Goal: Information Seeking & Learning: Learn about a topic

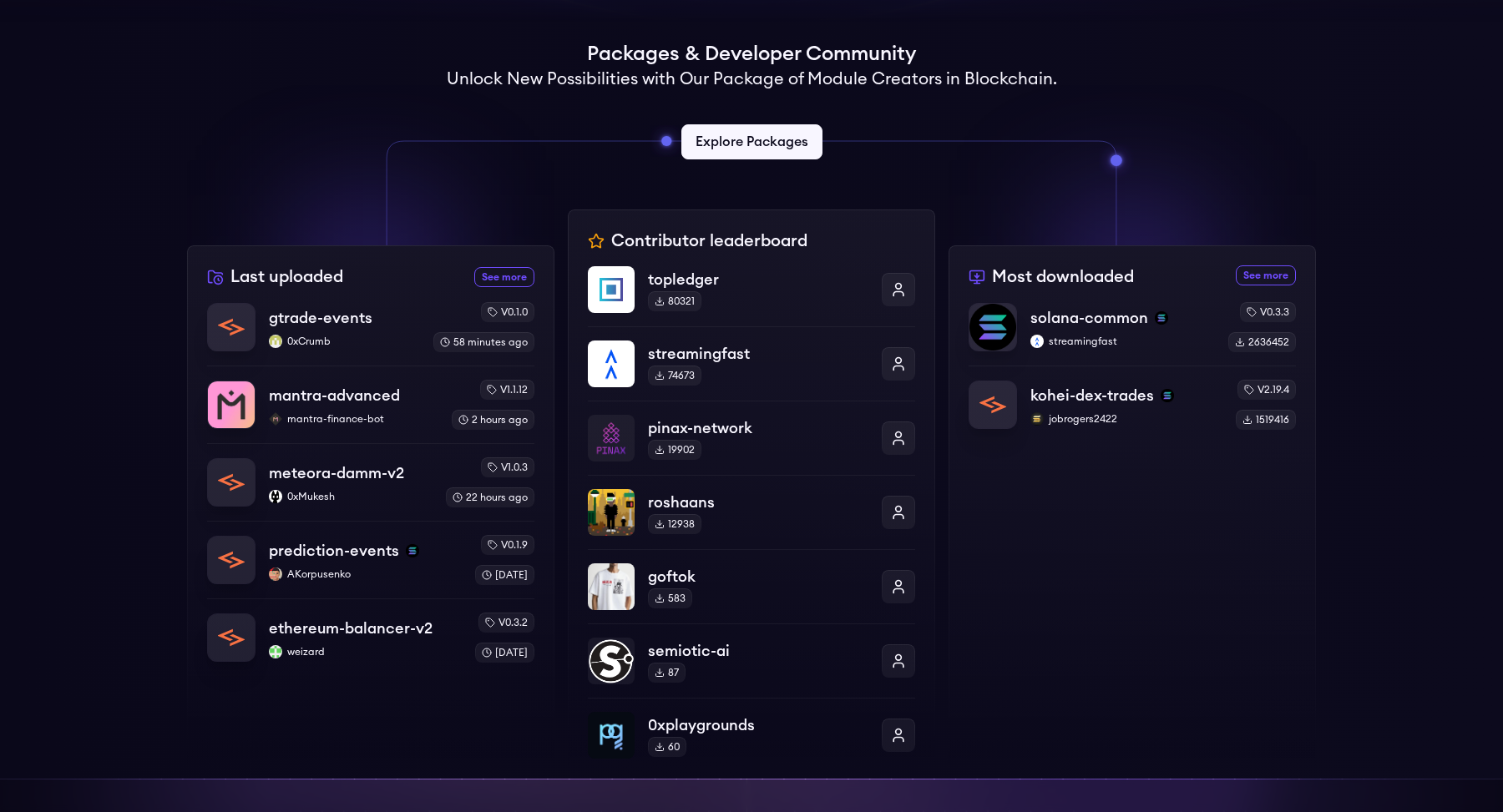
scroll to position [396, 0]
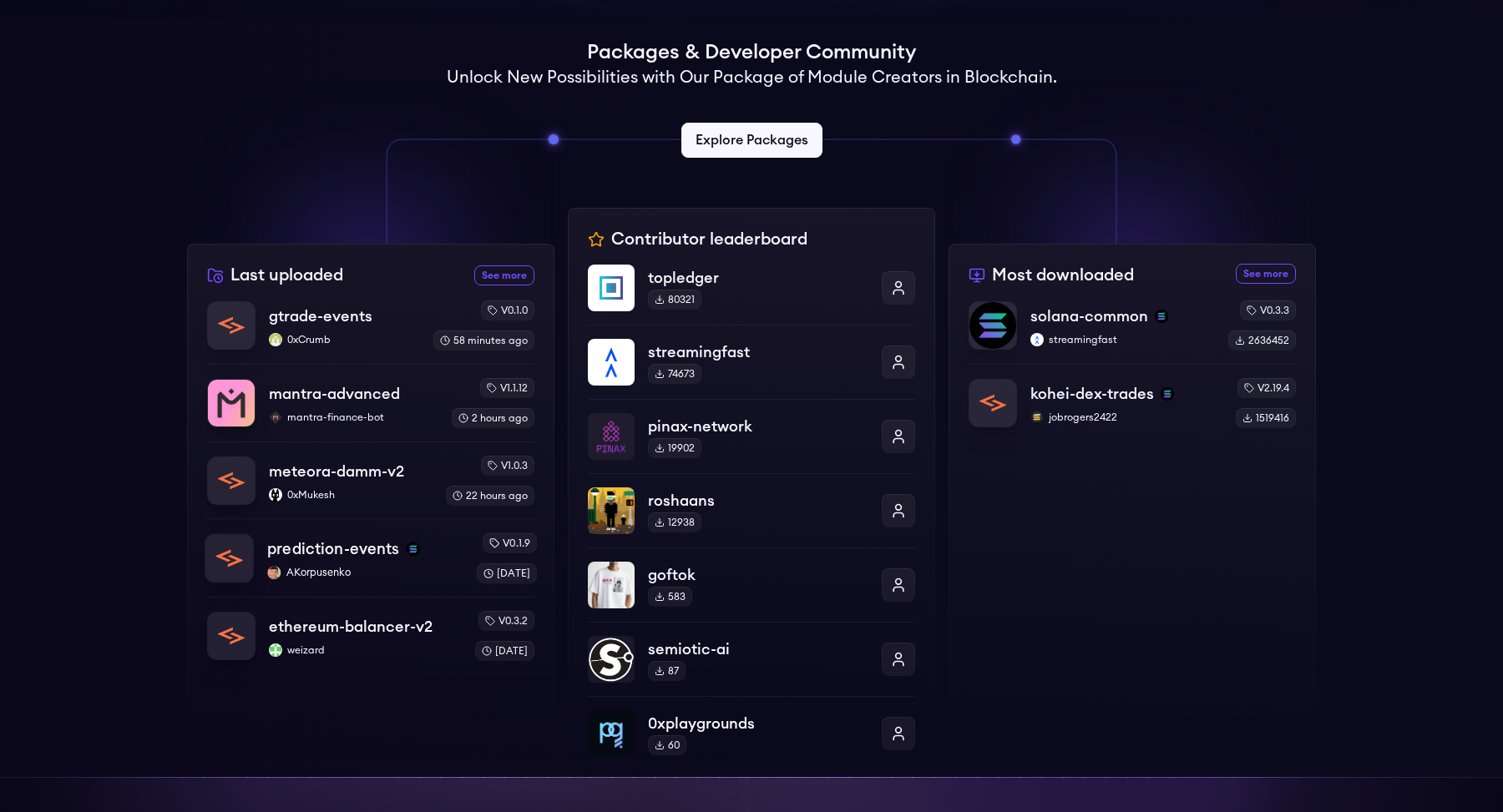
click at [325, 549] on p "prediction-events" at bounding box center [333, 549] width 132 height 23
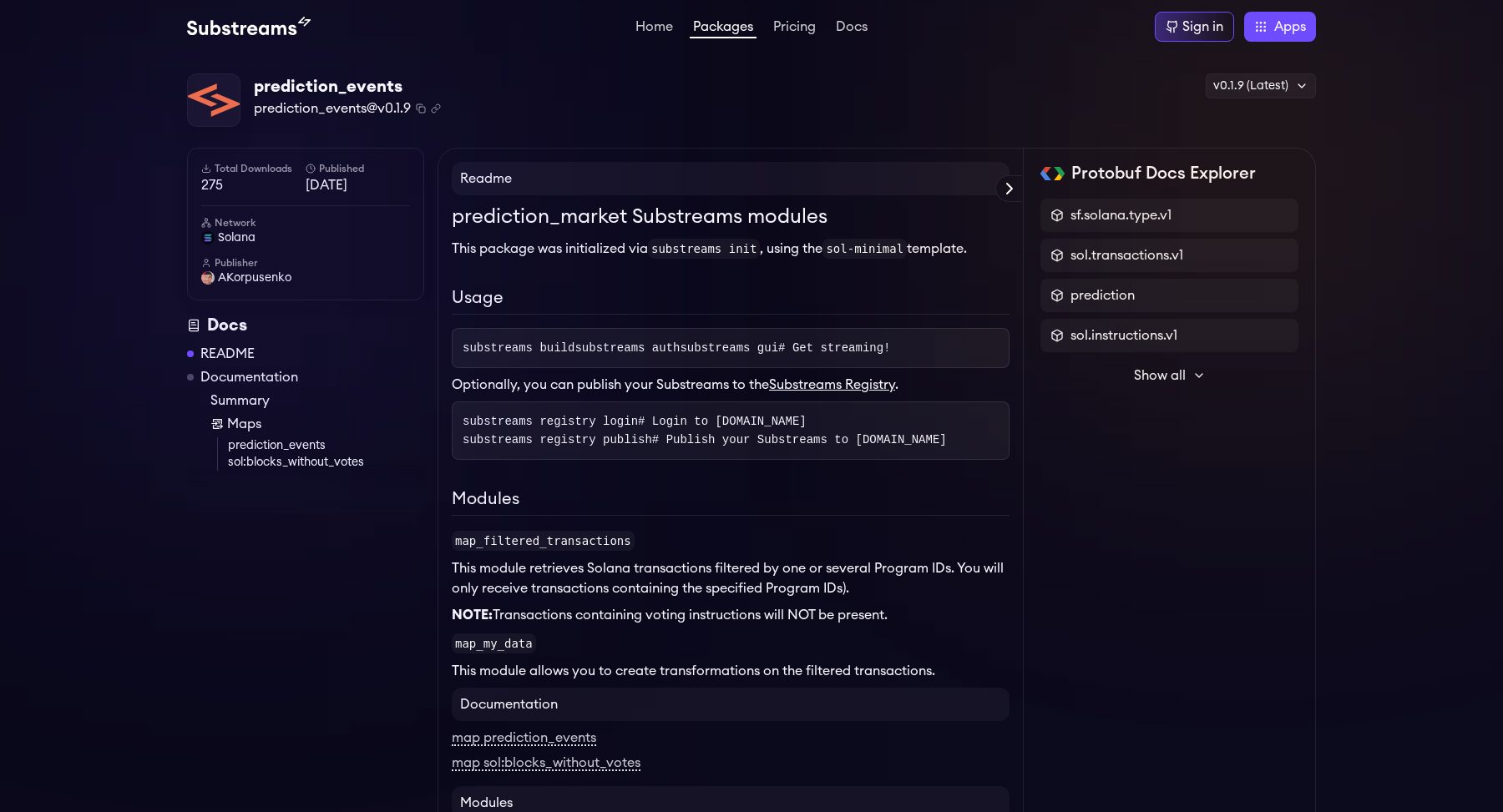
click at [1150, 374] on span "Show all" at bounding box center [1160, 375] width 52 height 20
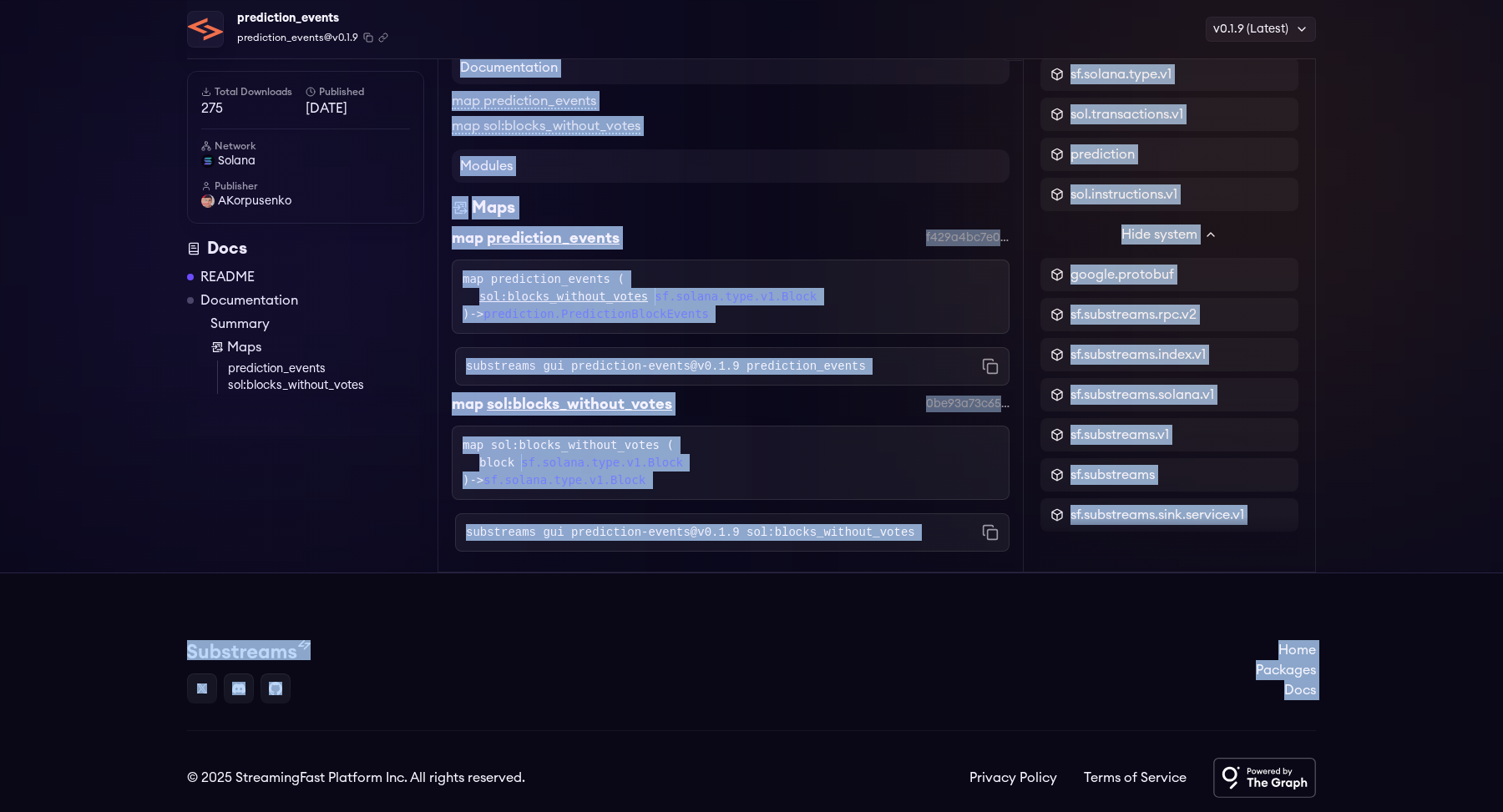
scroll to position [663, 0]
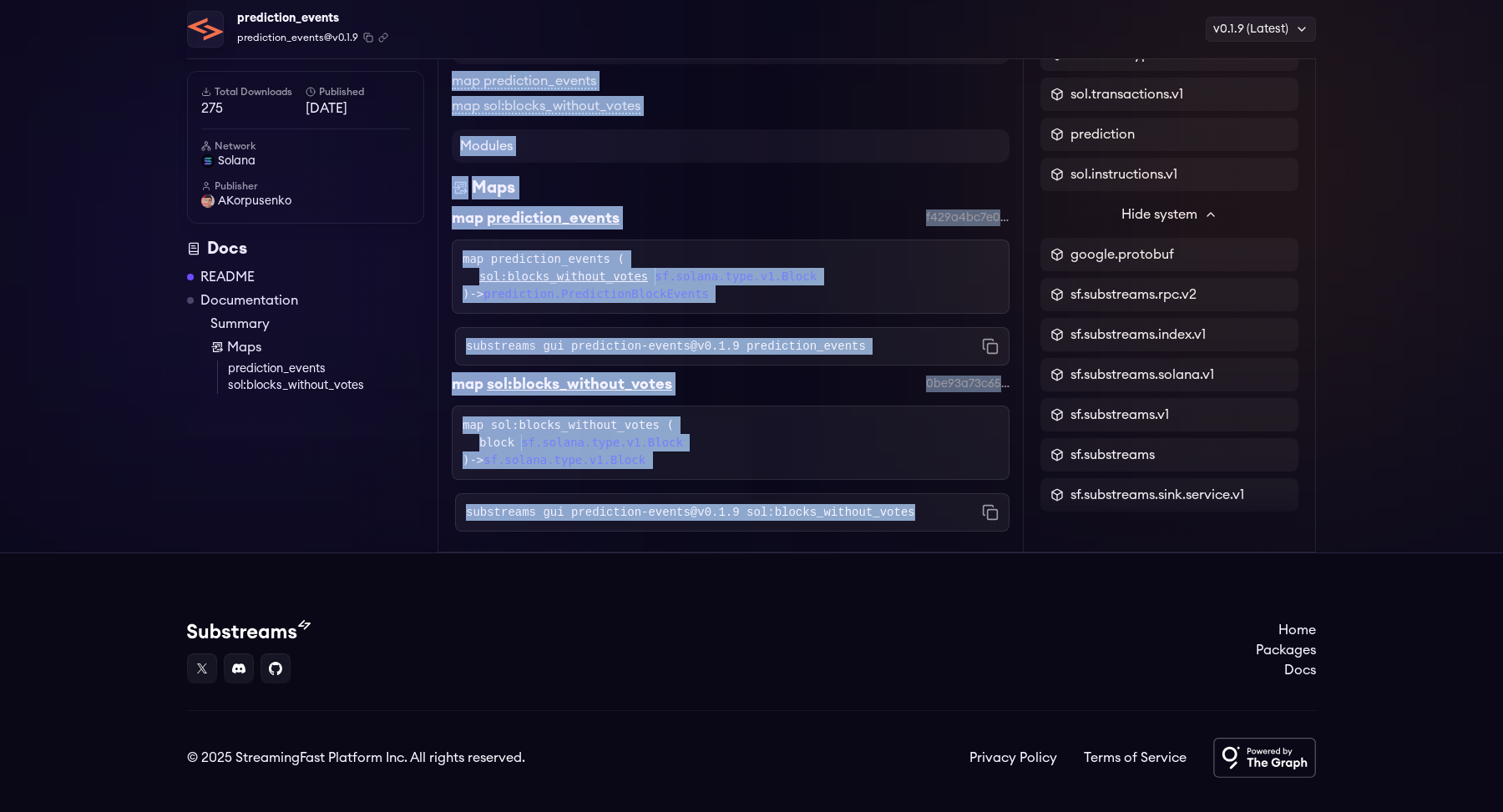
drag, startPoint x: 462, startPoint y: 179, endPoint x: 940, endPoint y: 556, distance: 608.8
click at [940, 553] on div "Readme prediction_market Substreams modules This package was initialized via su…" at bounding box center [731, 21] width 587 height 1062
copy div "Readme prediction_market Substreams modules This package was initialized via su…"
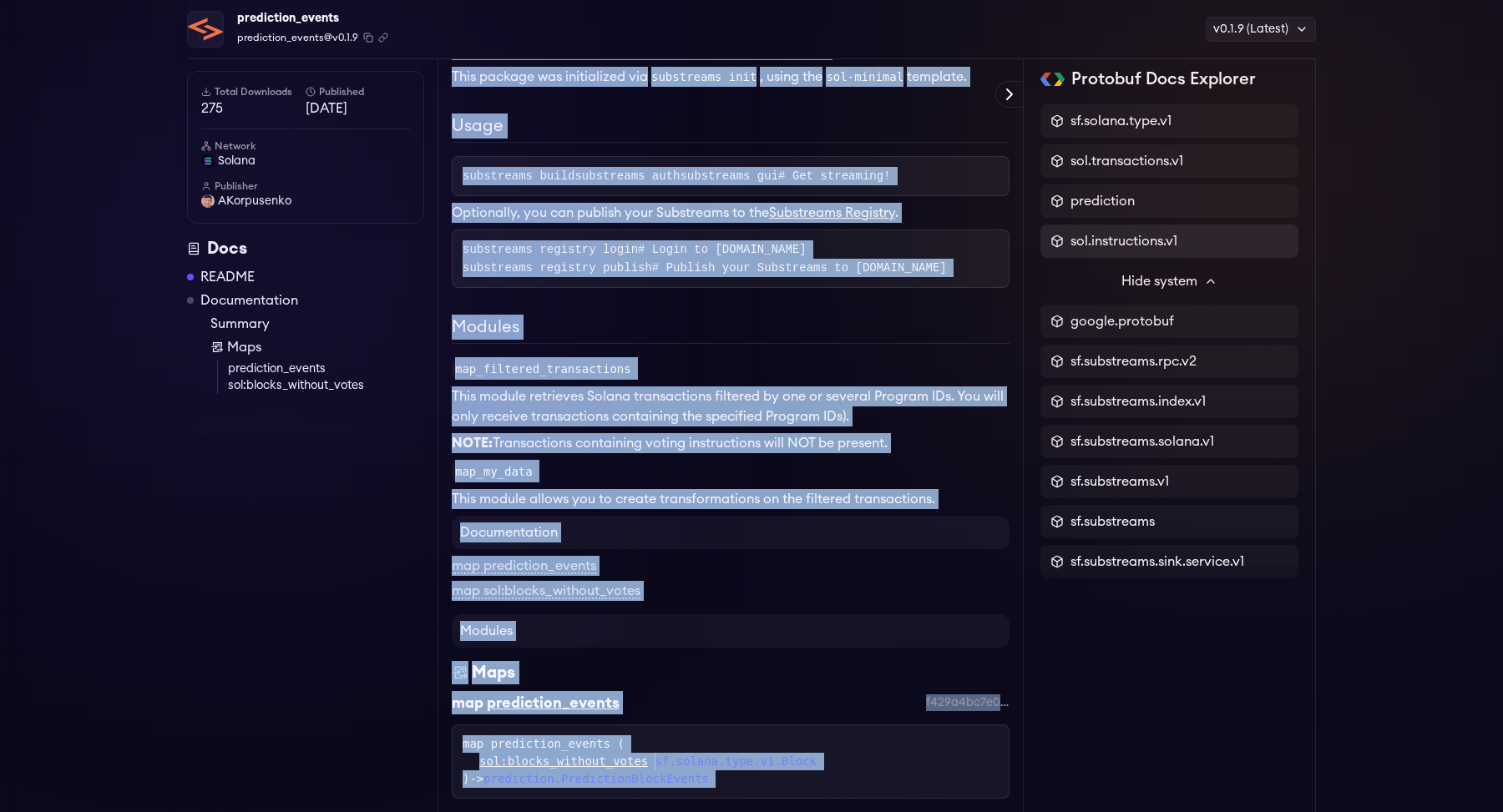
scroll to position [0, 0]
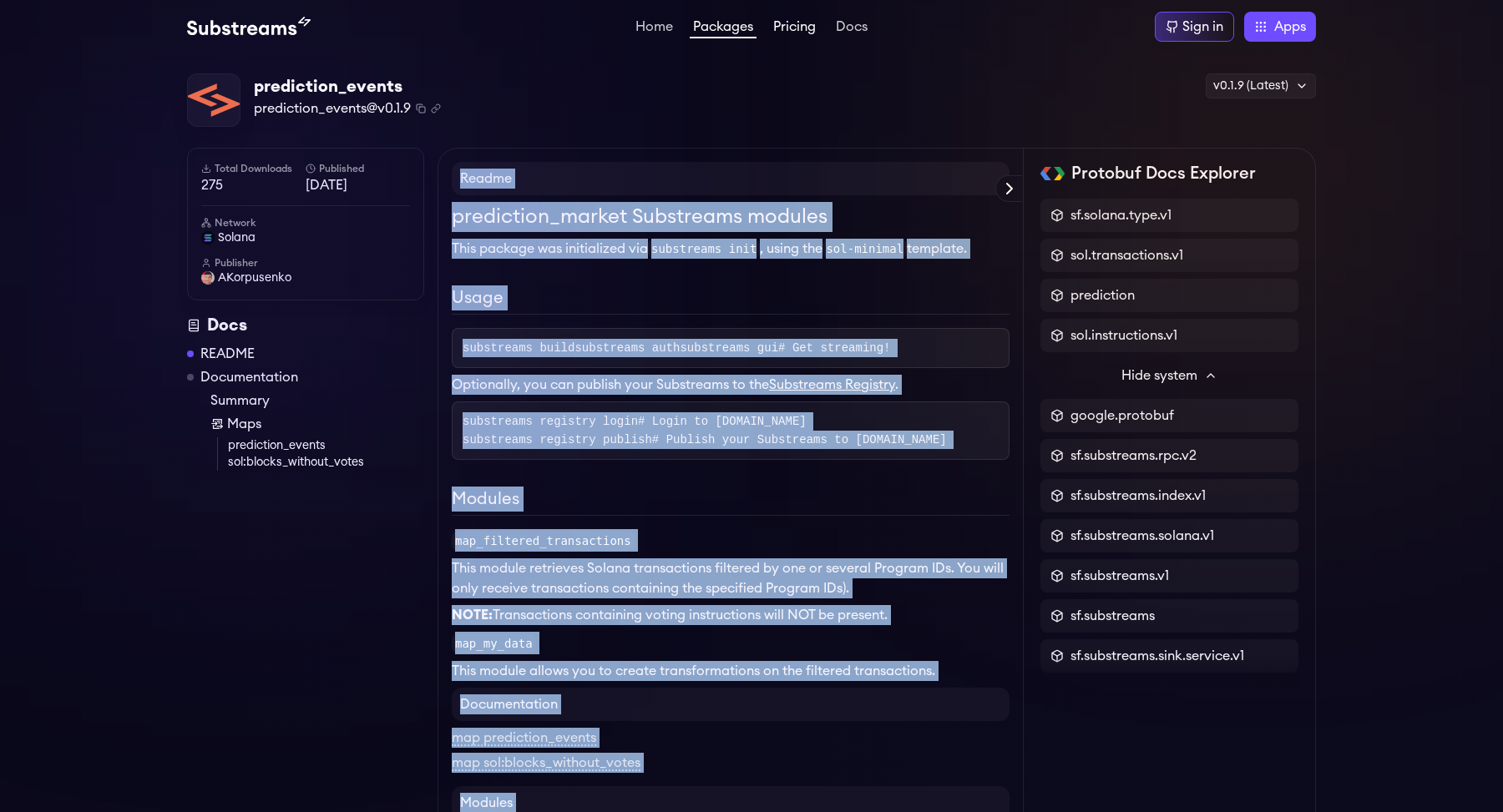
click at [791, 34] on link "Pricing" at bounding box center [794, 28] width 50 height 17
